Goal: Information Seeking & Learning: Learn about a topic

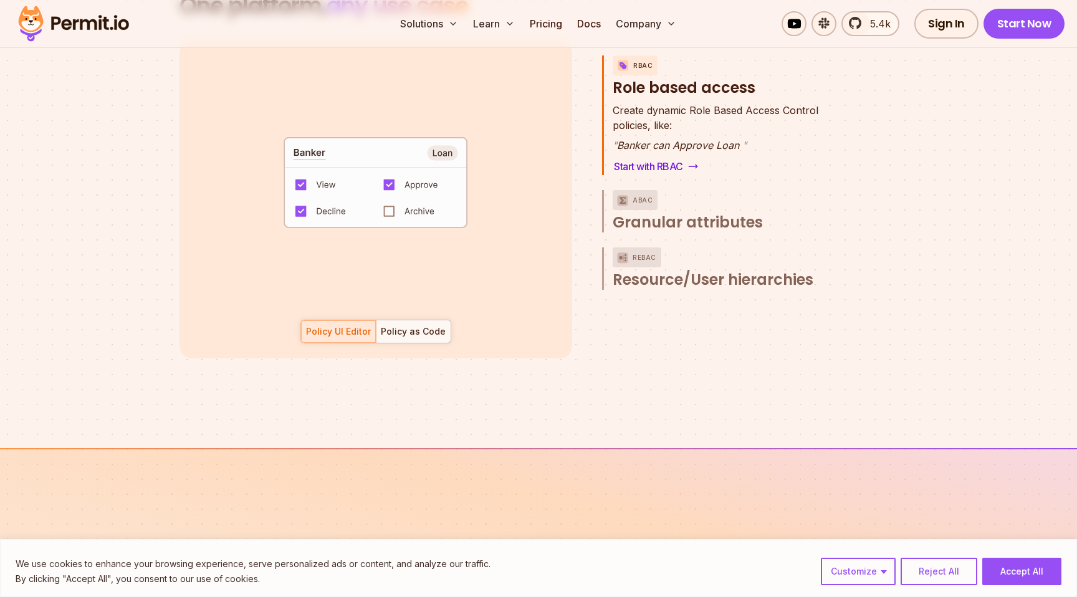
scroll to position [1886, 0]
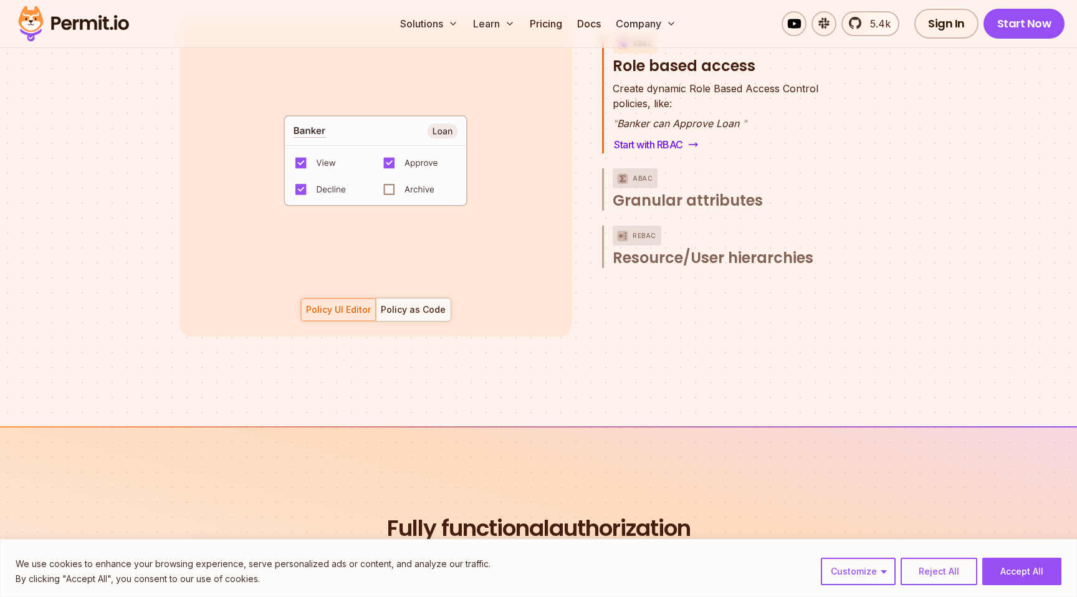
click at [390, 176] on code "default allow := false allow if { some role in data.users[input.user].roles act…" at bounding box center [375, 165] width 259 height 107
click at [388, 145] on code "default allow := false allow if { some role in data.users[input.user].roles act…" at bounding box center [375, 165] width 259 height 107
click at [410, 281] on div "default allow := false allow if { some role in data.users[input.user].roles act…" at bounding box center [376, 178] width 393 height 318
click at [410, 304] on div "Policy as Code" at bounding box center [413, 310] width 65 height 12
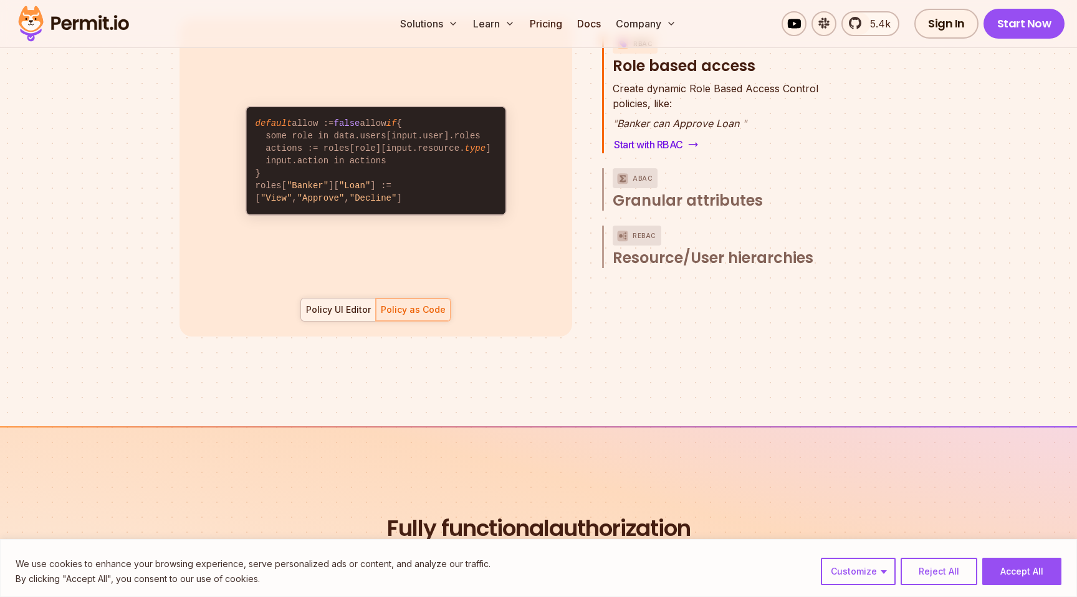
click at [358, 304] on div "Policy UI Editor" at bounding box center [338, 310] width 65 height 12
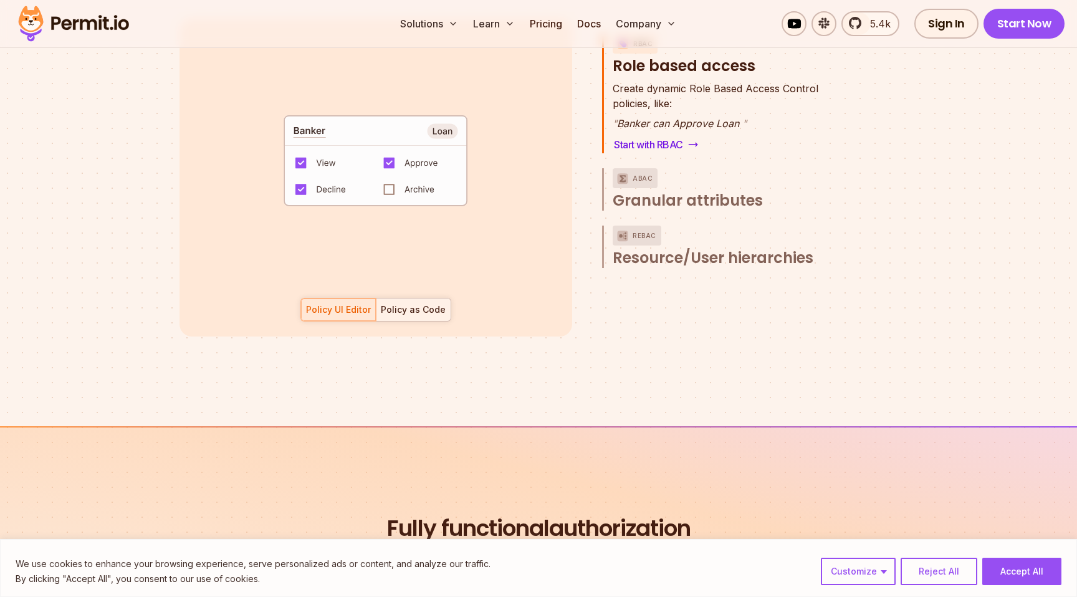
click at [415, 302] on div at bounding box center [413, 310] width 75 height 22
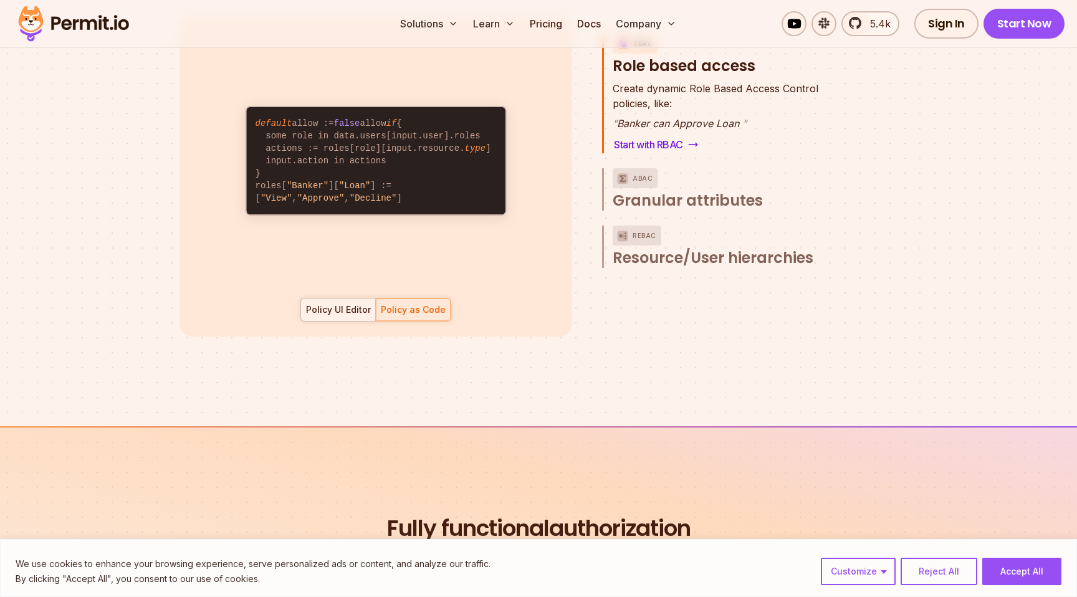
click at [355, 304] on div "Policy UI Editor" at bounding box center [338, 310] width 65 height 12
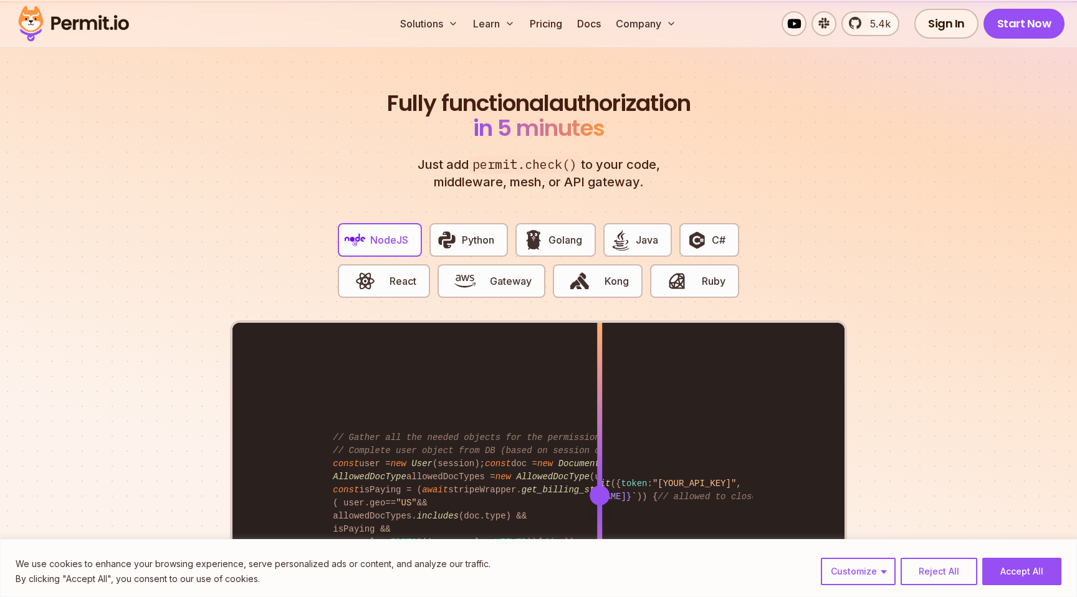
scroll to position [2315, 0]
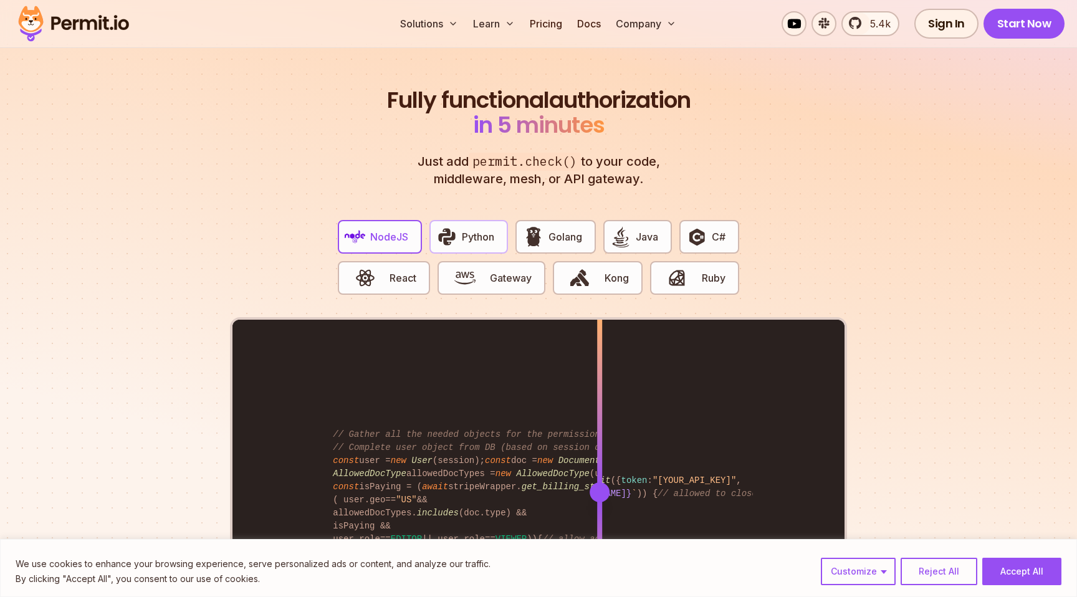
click at [444, 230] on img "button" at bounding box center [446, 236] width 21 height 21
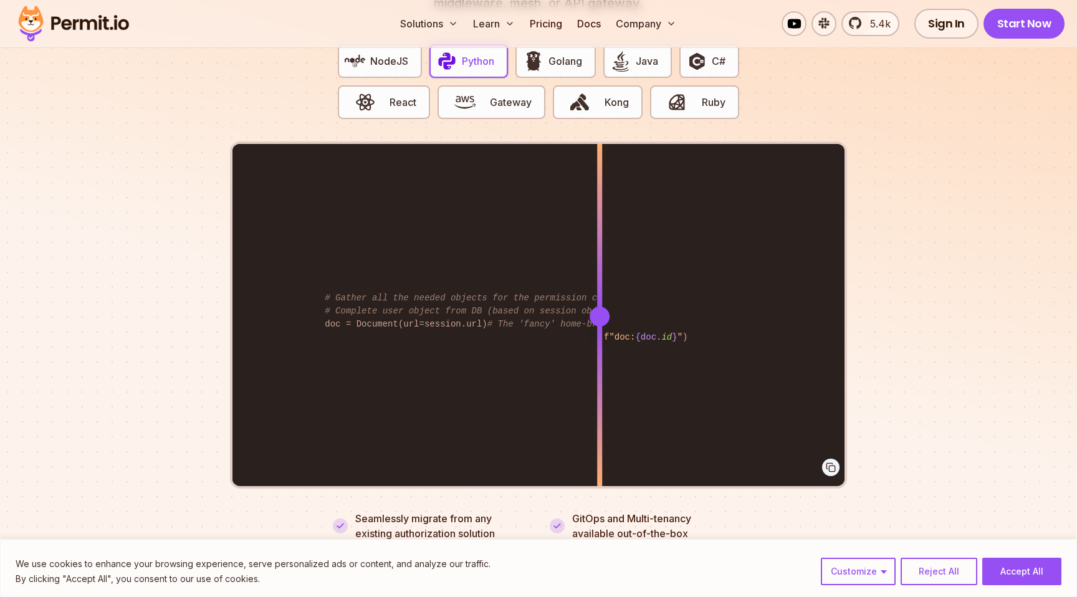
scroll to position [0, 9]
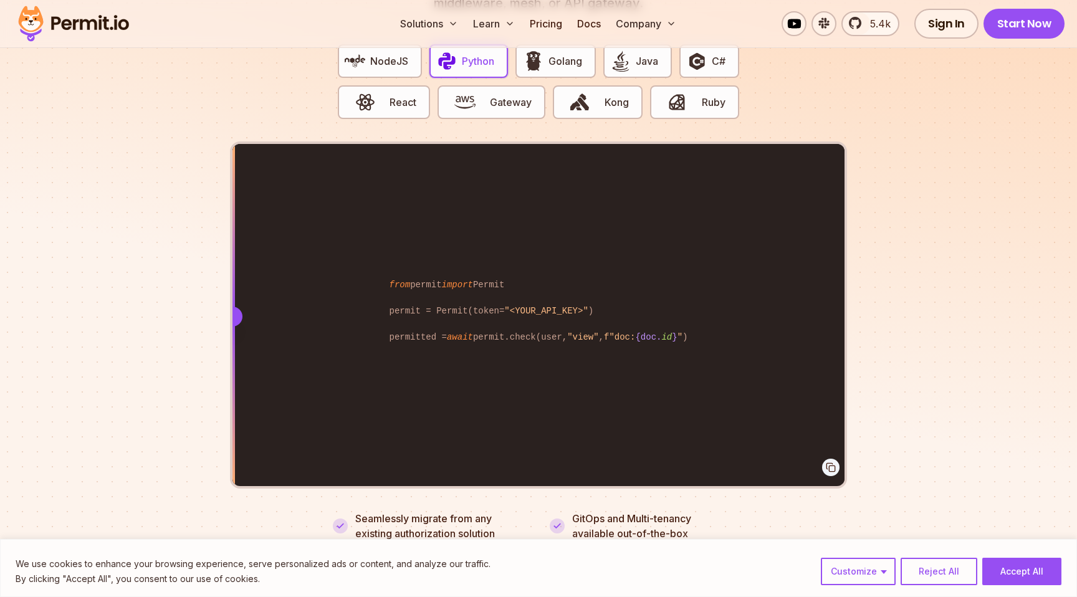
drag, startPoint x: 603, startPoint y: 305, endPoint x: 0, endPoint y: 120, distance: 630.4
click at [0, 120] on section "Fully functional authorization in 5 minutes Just add permit.check() to your cod…" at bounding box center [538, 211] width 1077 height 779
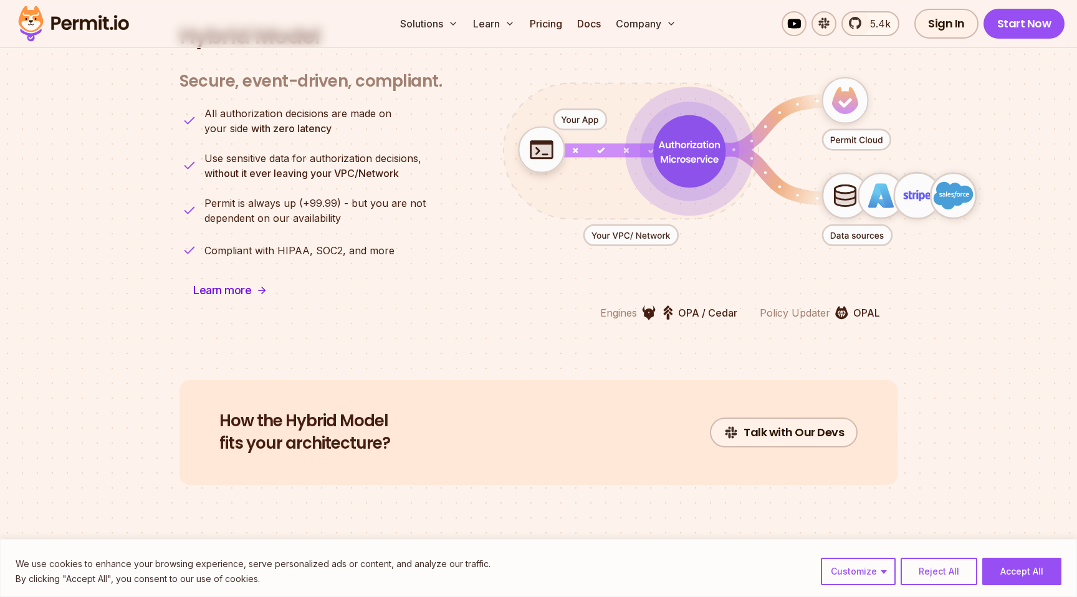
scroll to position [3129, 0]
click at [558, 28] on link "Pricing" at bounding box center [546, 23] width 42 height 25
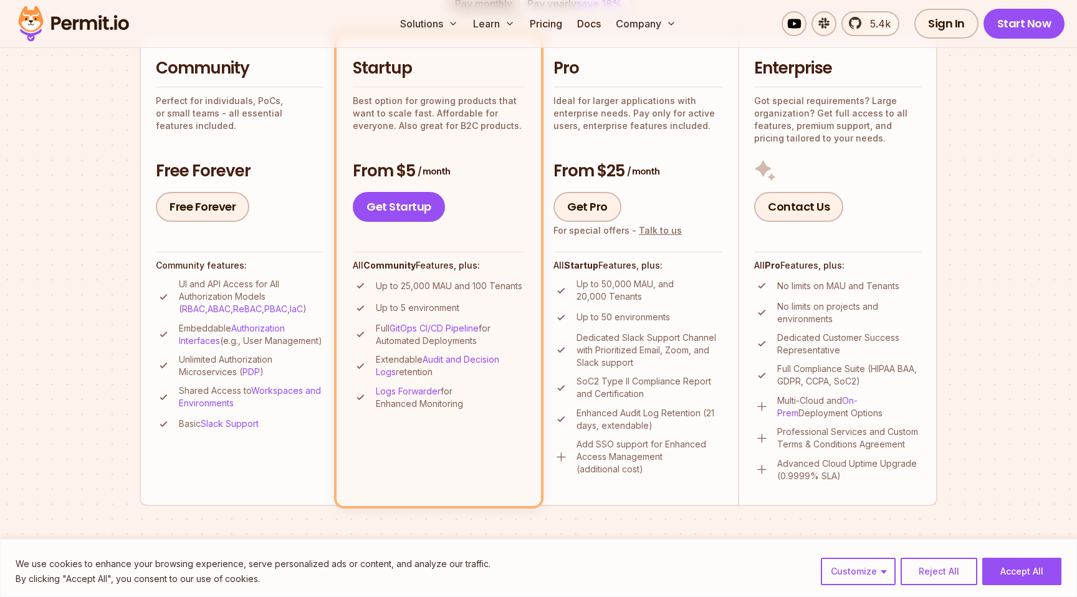
scroll to position [300, 0]
drag, startPoint x: 431, startPoint y: 283, endPoint x: 454, endPoint y: 282, distance: 23.7
click at [454, 282] on p "Up to 25,000 MAU and 100 Tenants" at bounding box center [449, 285] width 146 height 12
click at [119, 356] on section "Permit Pricing From Free to Predictable Scaling From a startup with 100 users t…" at bounding box center [538, 407] width 1077 height 1349
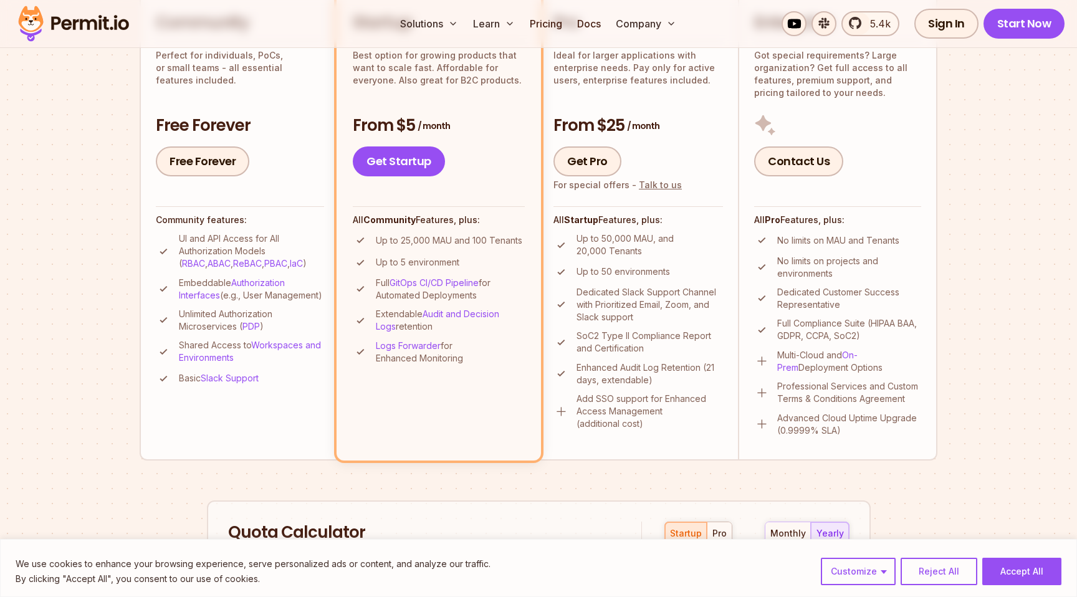
scroll to position [343, 0]
click at [665, 299] on p "Dedicated Slack Support Channel with Prioritized Email, Zoom, and Slack support" at bounding box center [650, 305] width 146 height 37
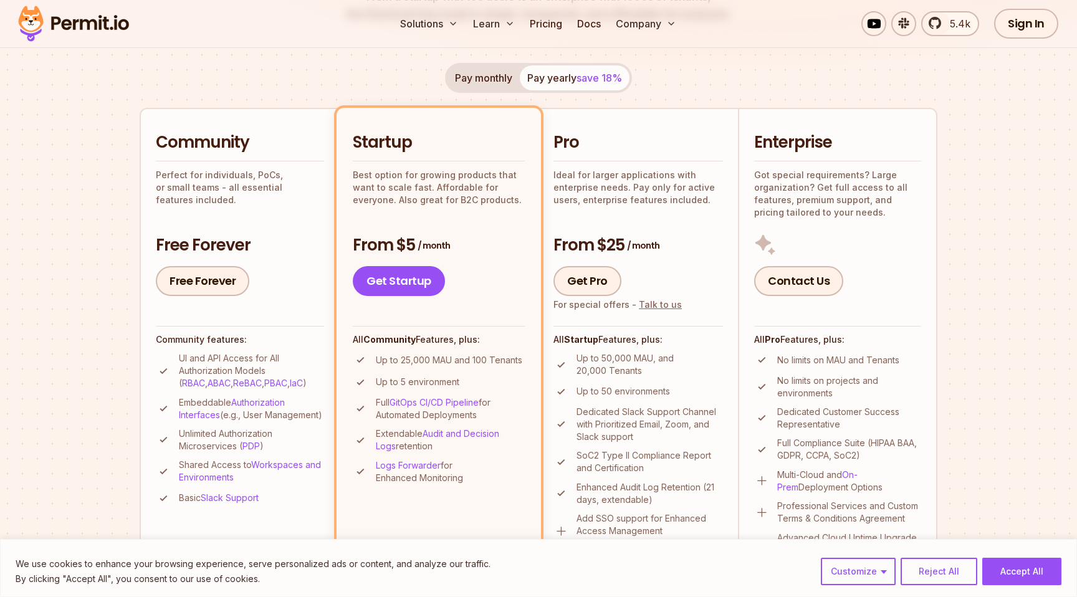
scroll to position [212, 0]
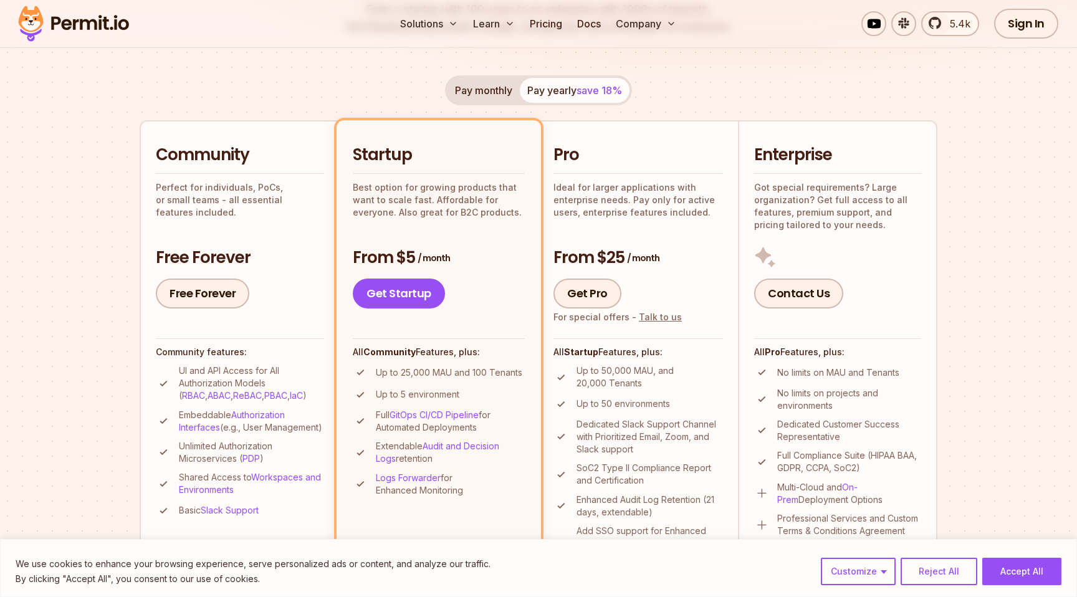
click at [647, 198] on p "Ideal for larger applications with enterprise needs. Pay only for active users,…" at bounding box center [639, 199] width 170 height 37
click at [506, 88] on button "Pay monthly" at bounding box center [484, 90] width 72 height 25
click at [554, 95] on button "Pay yearly save 18%" at bounding box center [575, 90] width 110 height 25
click at [290, 329] on li "Community Perfect for individuals, PoCs, or small teams - all essential feature…" at bounding box center [239, 356] width 199 height 472
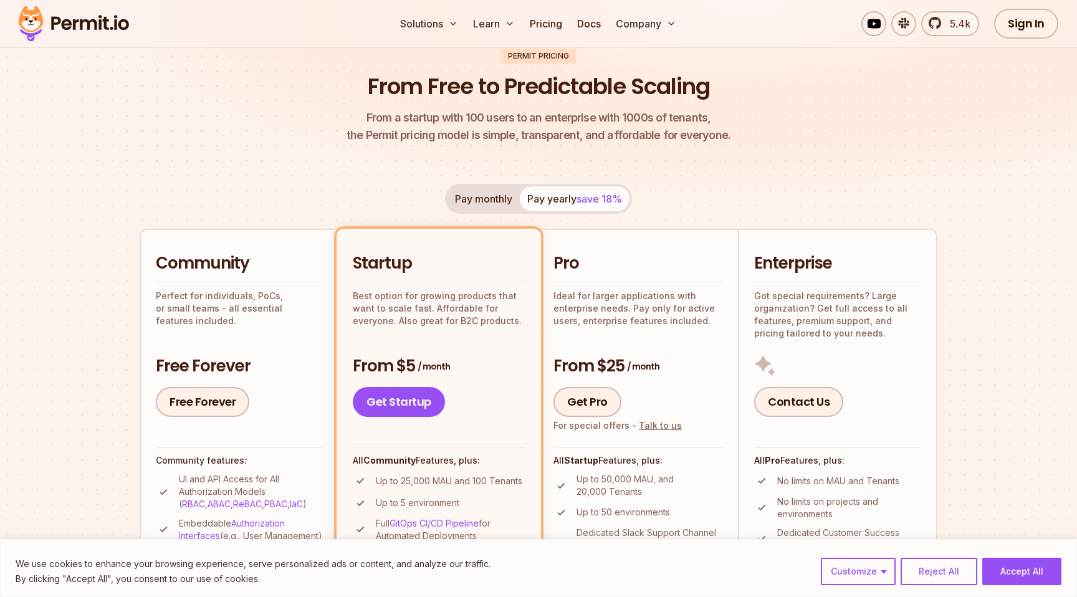
scroll to position [0, 0]
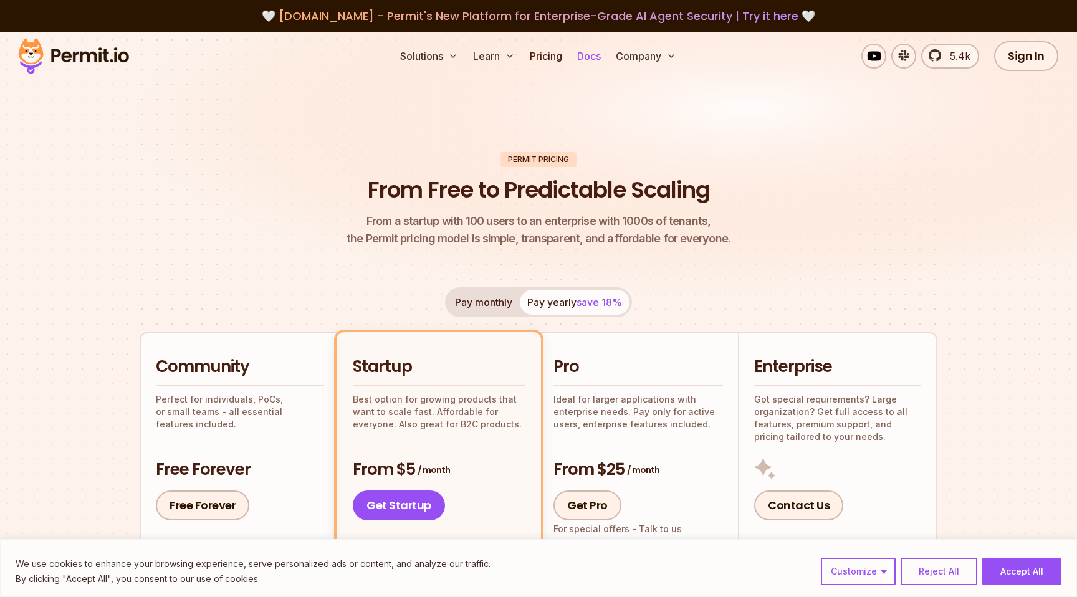
click at [592, 64] on link "Docs" at bounding box center [589, 56] width 34 height 25
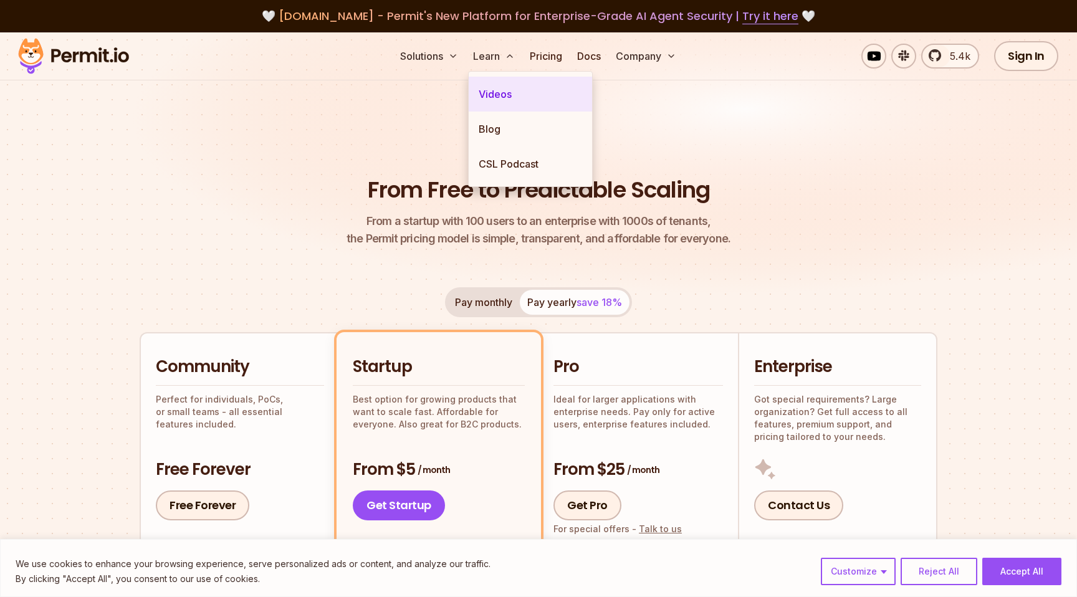
click at [510, 80] on link "Videos" at bounding box center [530, 94] width 123 height 35
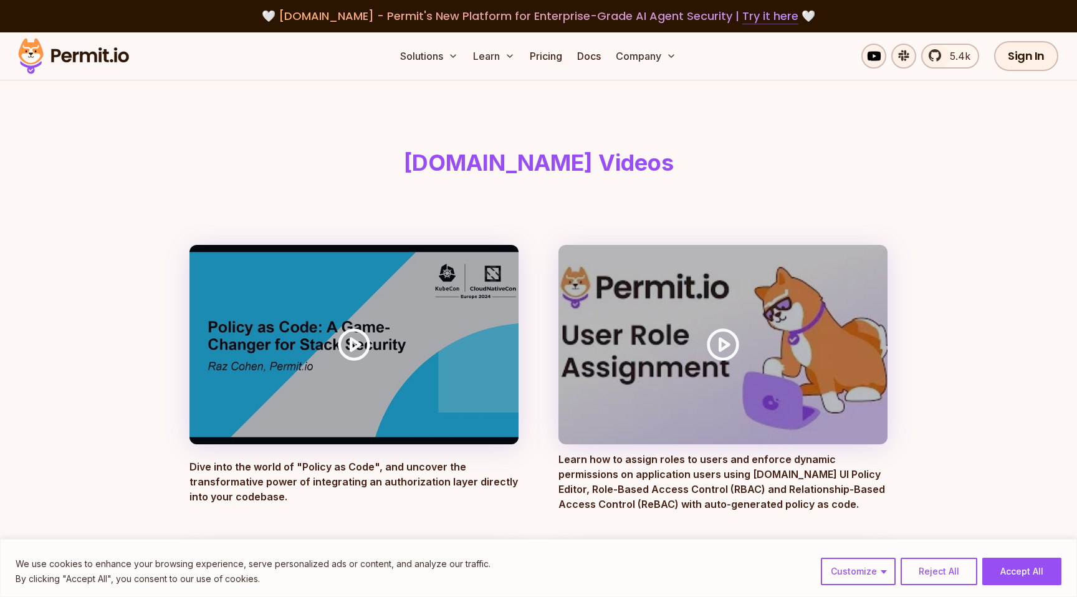
click at [760, 18] on link "Try it here" at bounding box center [770, 16] width 56 height 16
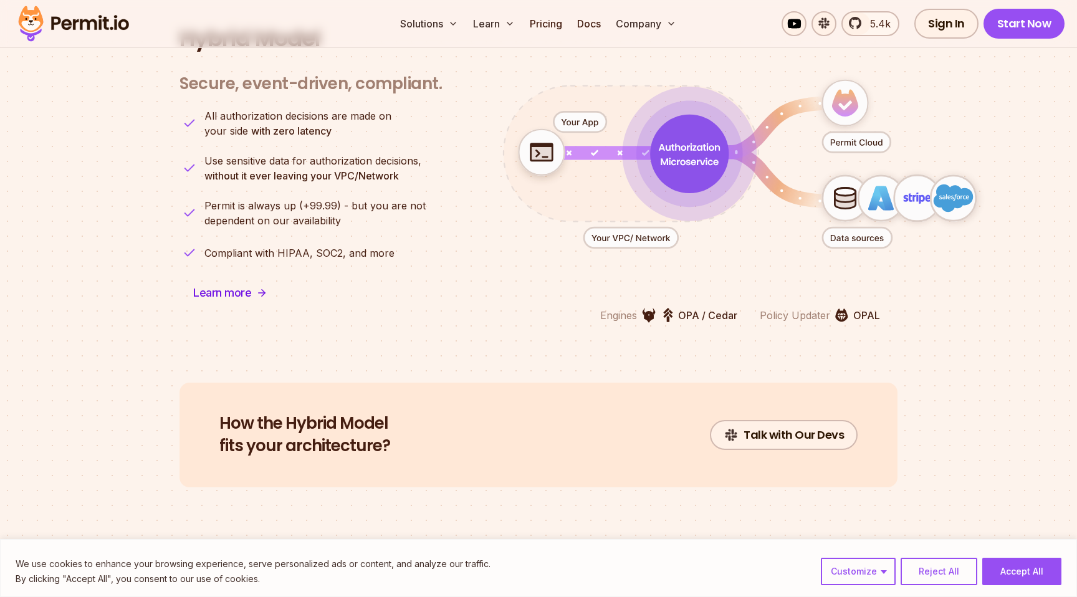
scroll to position [3129, 0]
